Goal: Check status: Check status

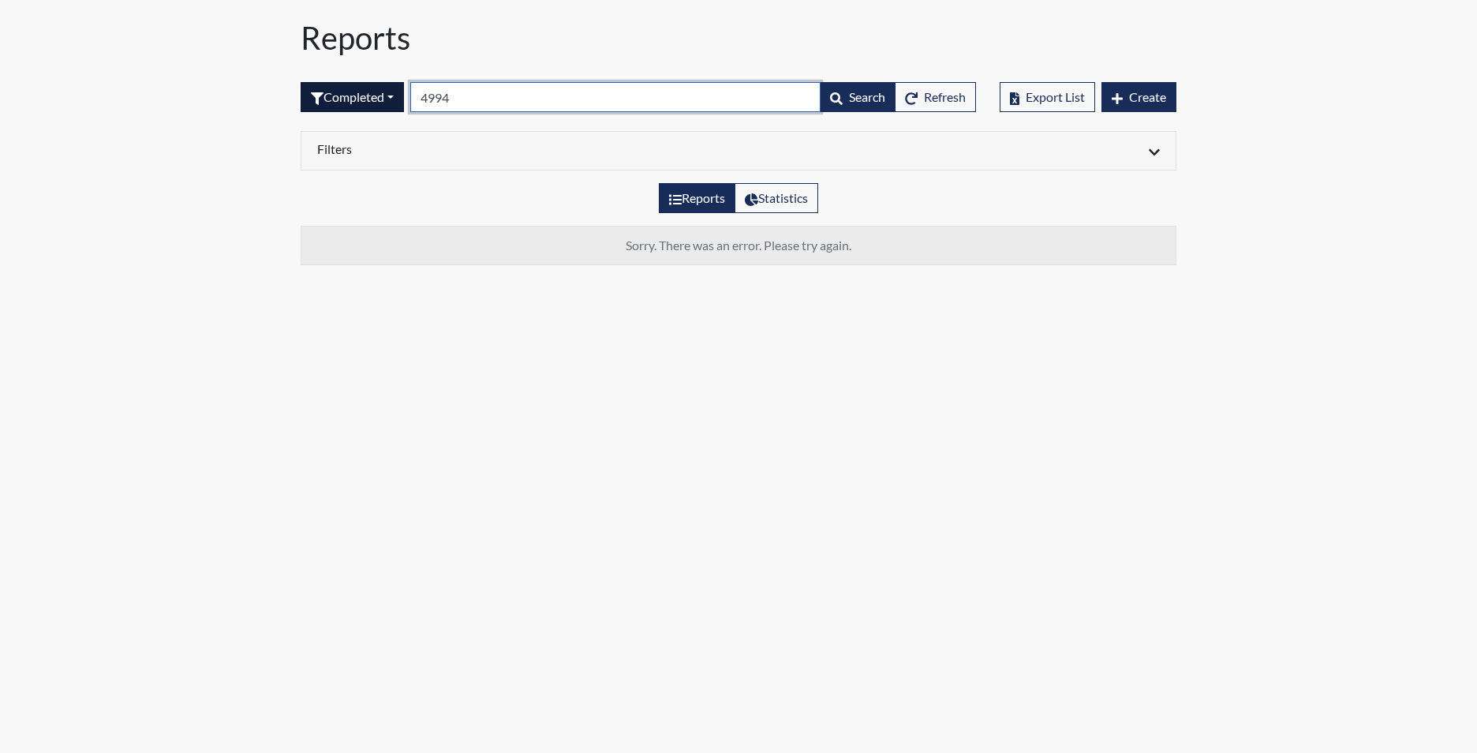
drag, startPoint x: 476, startPoint y: 103, endPoint x: 406, endPoint y: 95, distance: 69.9
click at [406, 95] on form "Completed All Created Sent by email In Progress Declined Completed 4994 Search …" at bounding box center [638, 97] width 675 height 30
click at [378, 101] on button "Completed" at bounding box center [352, 97] width 103 height 30
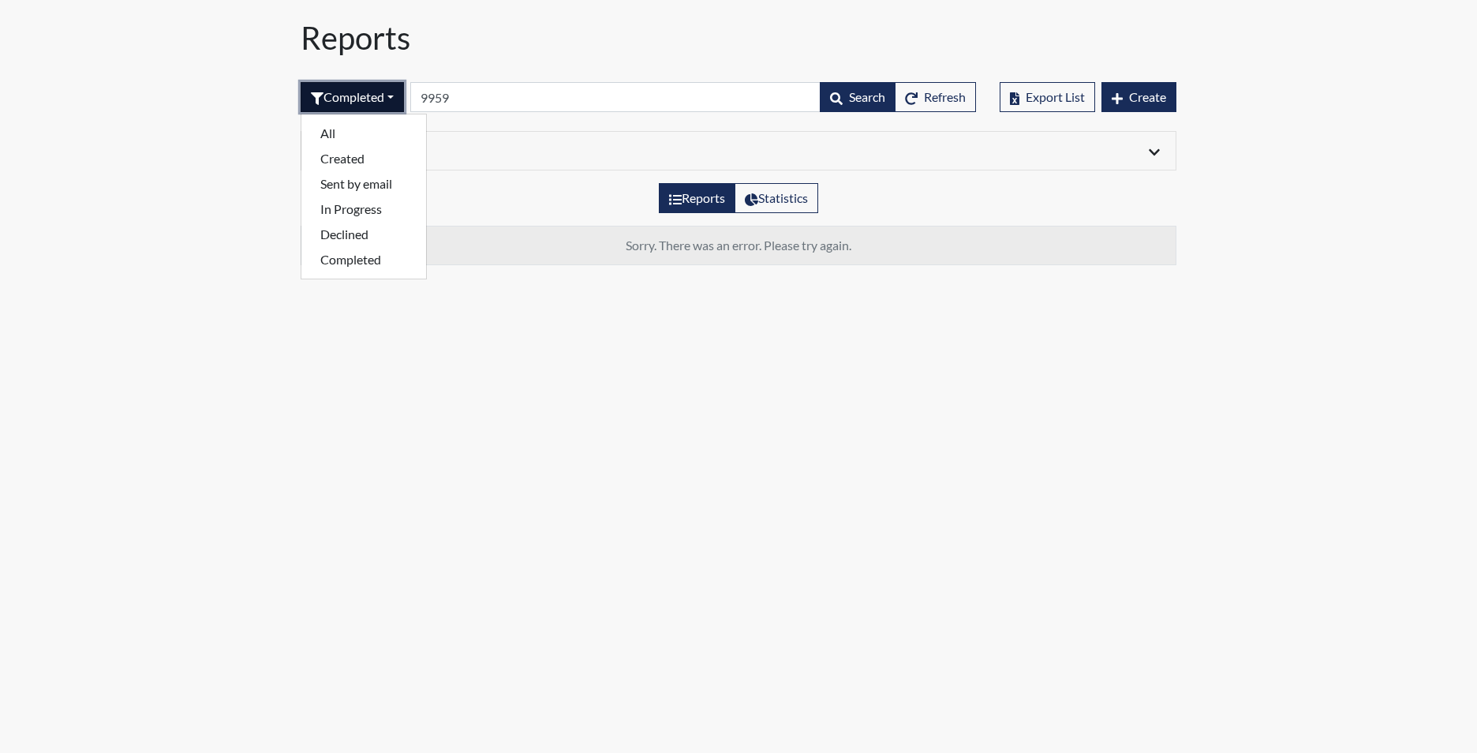
click at [376, 95] on button "Completed" at bounding box center [352, 97] width 103 height 30
click at [382, 99] on button "Completed" at bounding box center [352, 97] width 103 height 30
click at [349, 190] on button "Sent by email" at bounding box center [363, 183] width 125 height 25
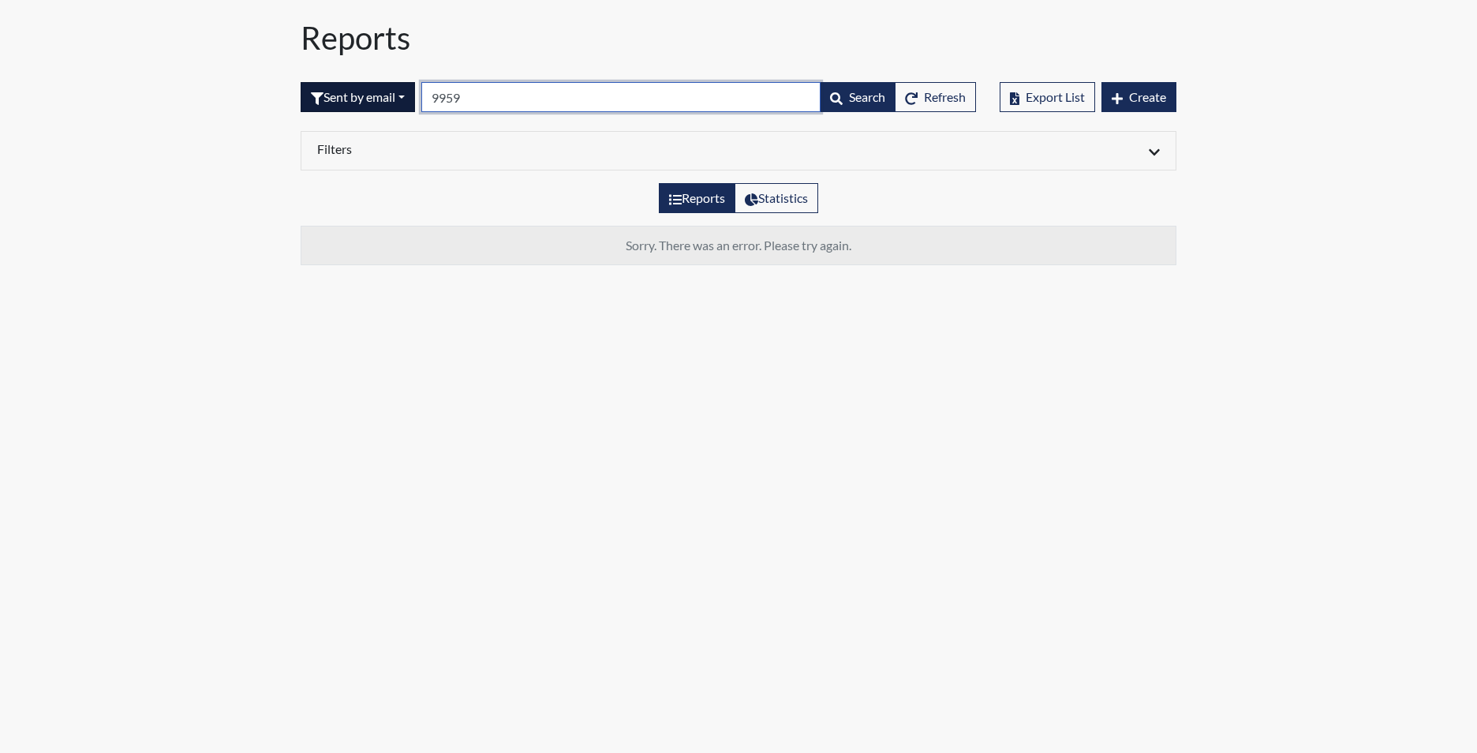
drag, startPoint x: 473, startPoint y: 103, endPoint x: 415, endPoint y: 100, distance: 57.6
click at [415, 100] on form "Sent by email All Created Sent by email In Progress Declined Completed 9959 Sea…" at bounding box center [638, 97] width 675 height 30
type input "9959"
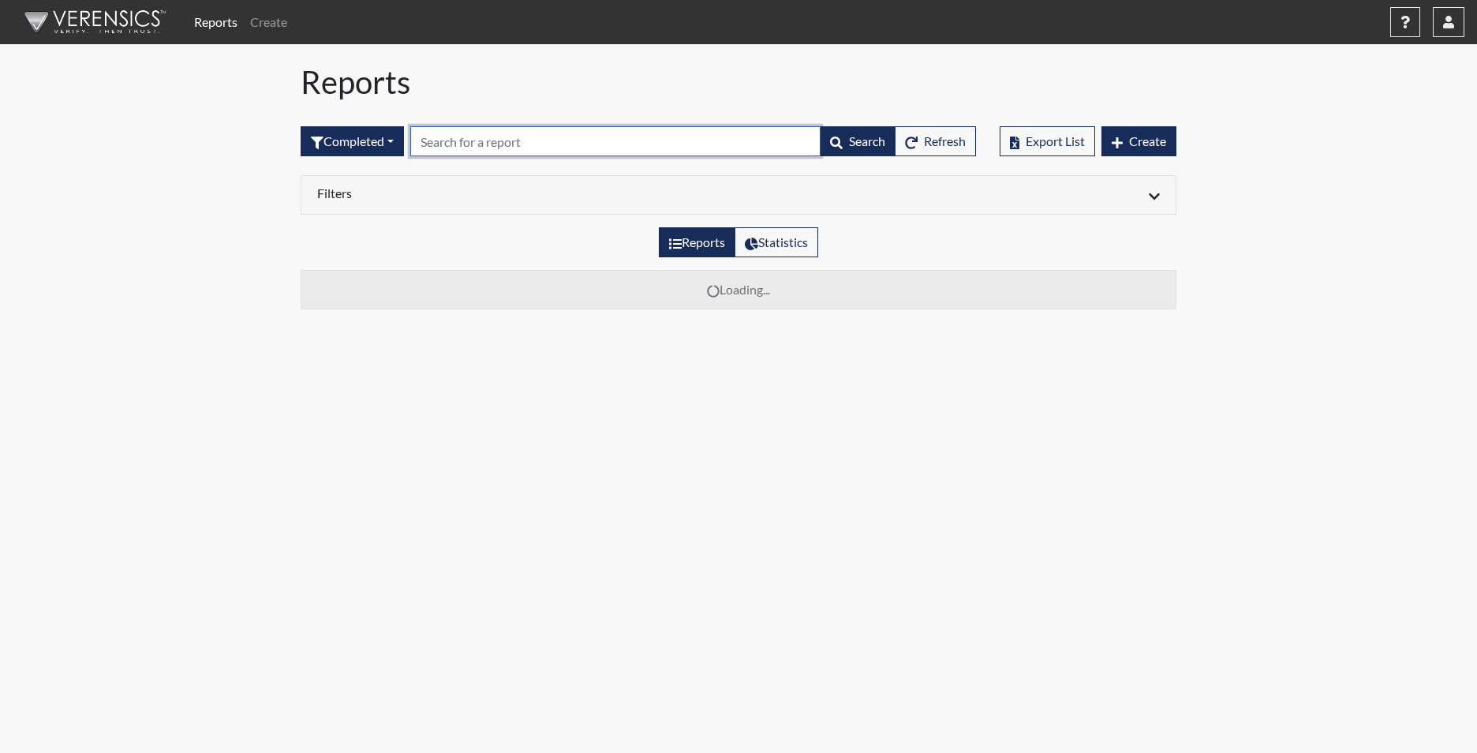
click at [447, 139] on input "text" at bounding box center [615, 141] width 410 height 30
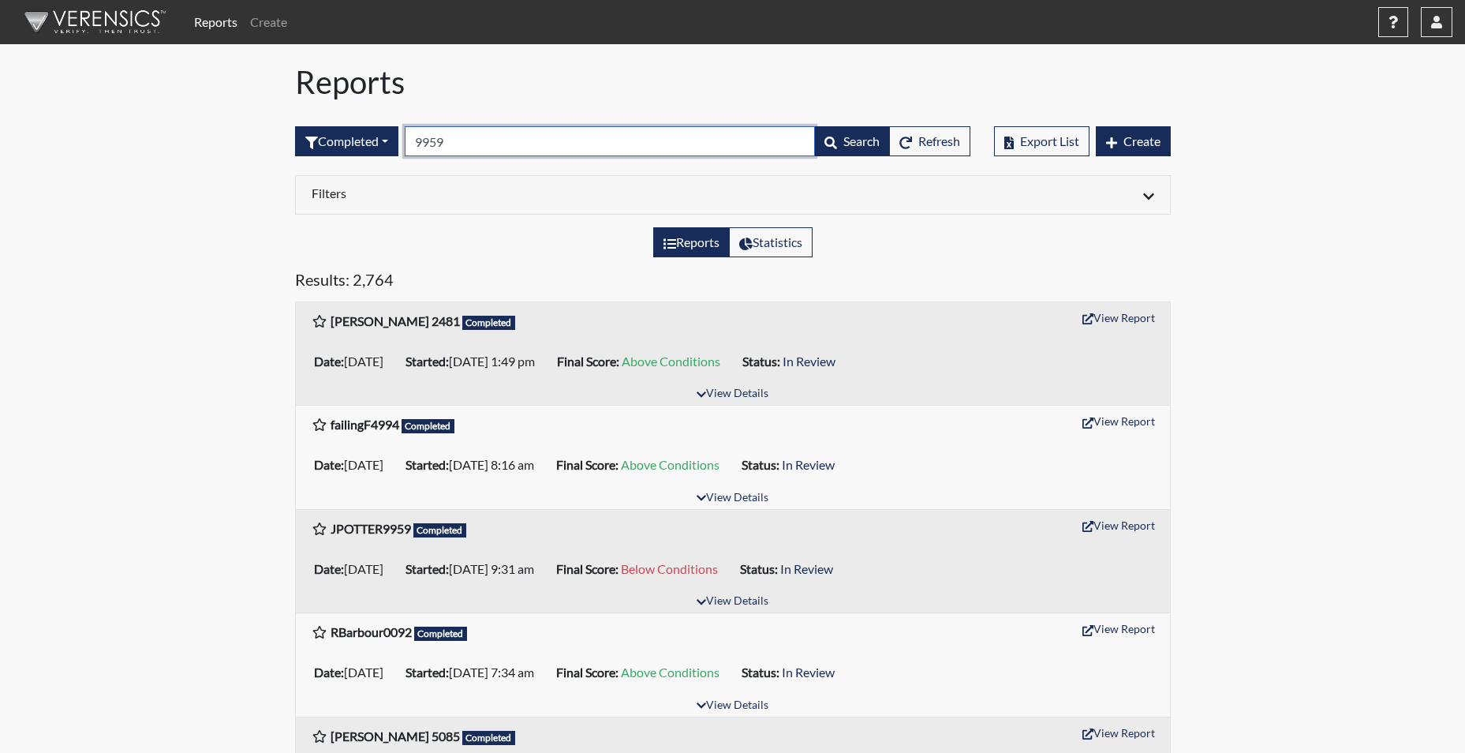
type input "9959"
